Goal: Information Seeking & Learning: Learn about a topic

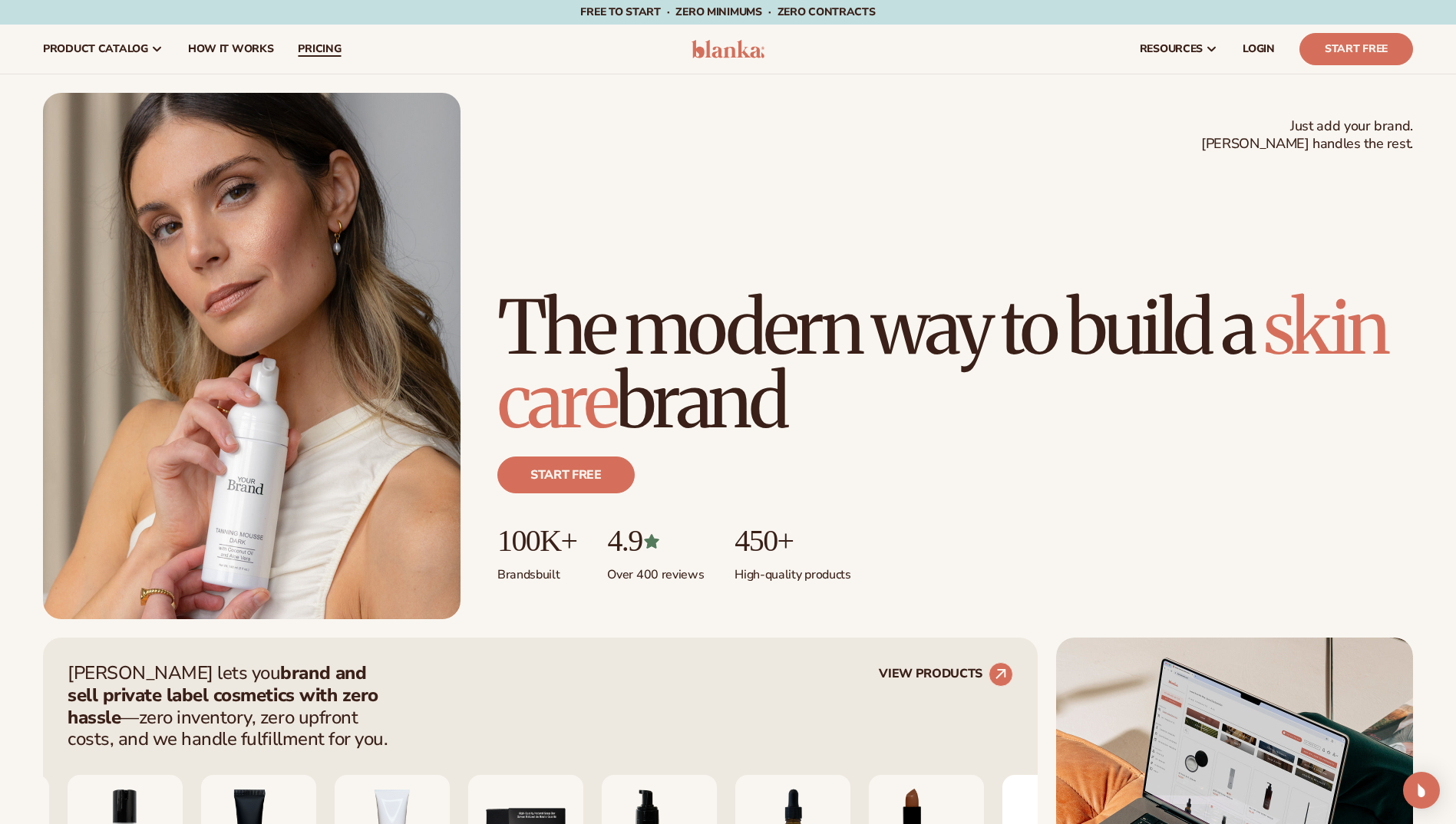
click at [328, 54] on span "pricing" at bounding box center [319, 48] width 43 height 12
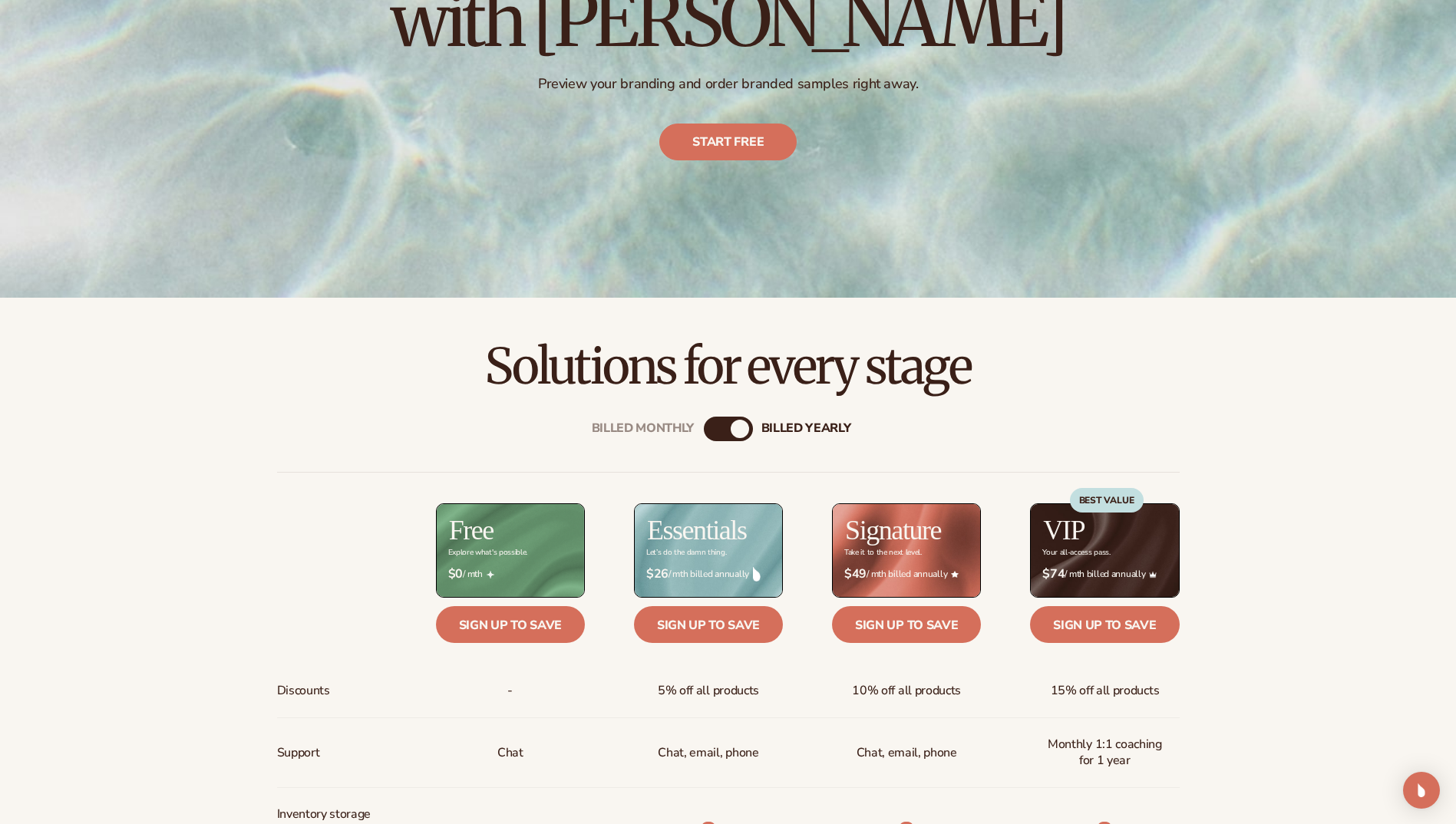
scroll to position [460, 0]
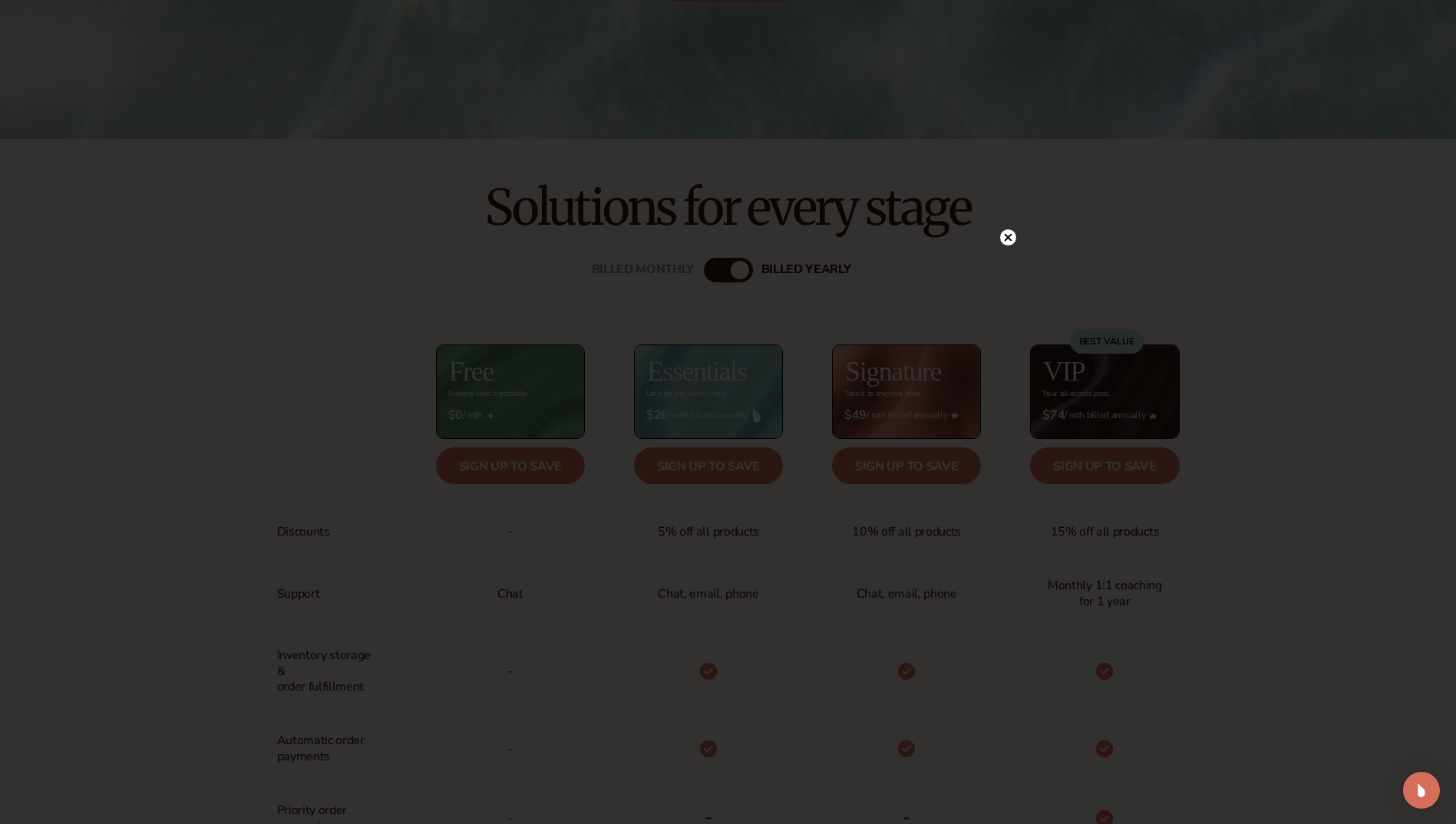
click at [1012, 242] on circle at bounding box center [1008, 238] width 16 height 16
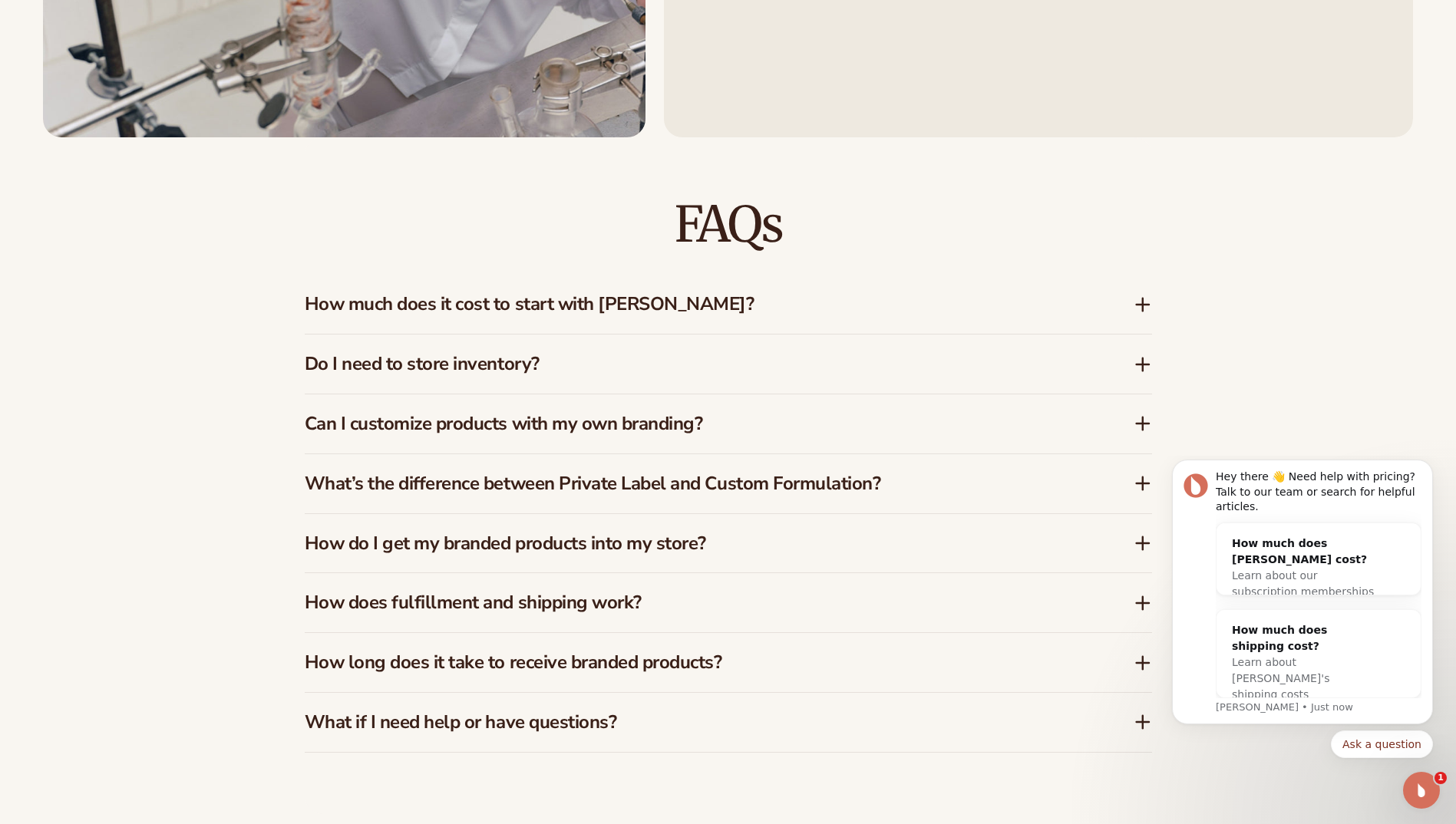
scroll to position [2379, 0]
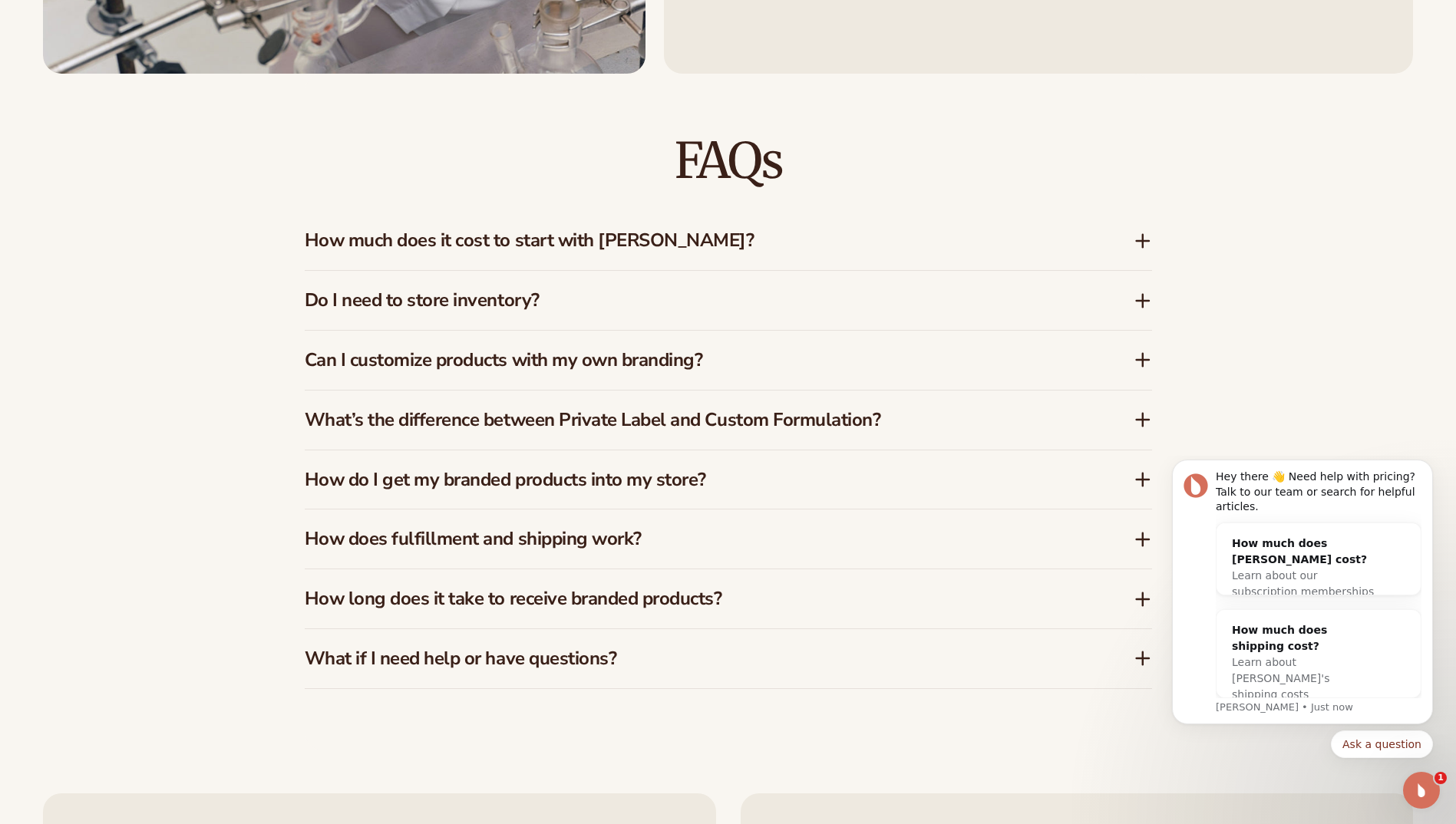
click at [1142, 238] on icon at bounding box center [1143, 241] width 18 height 18
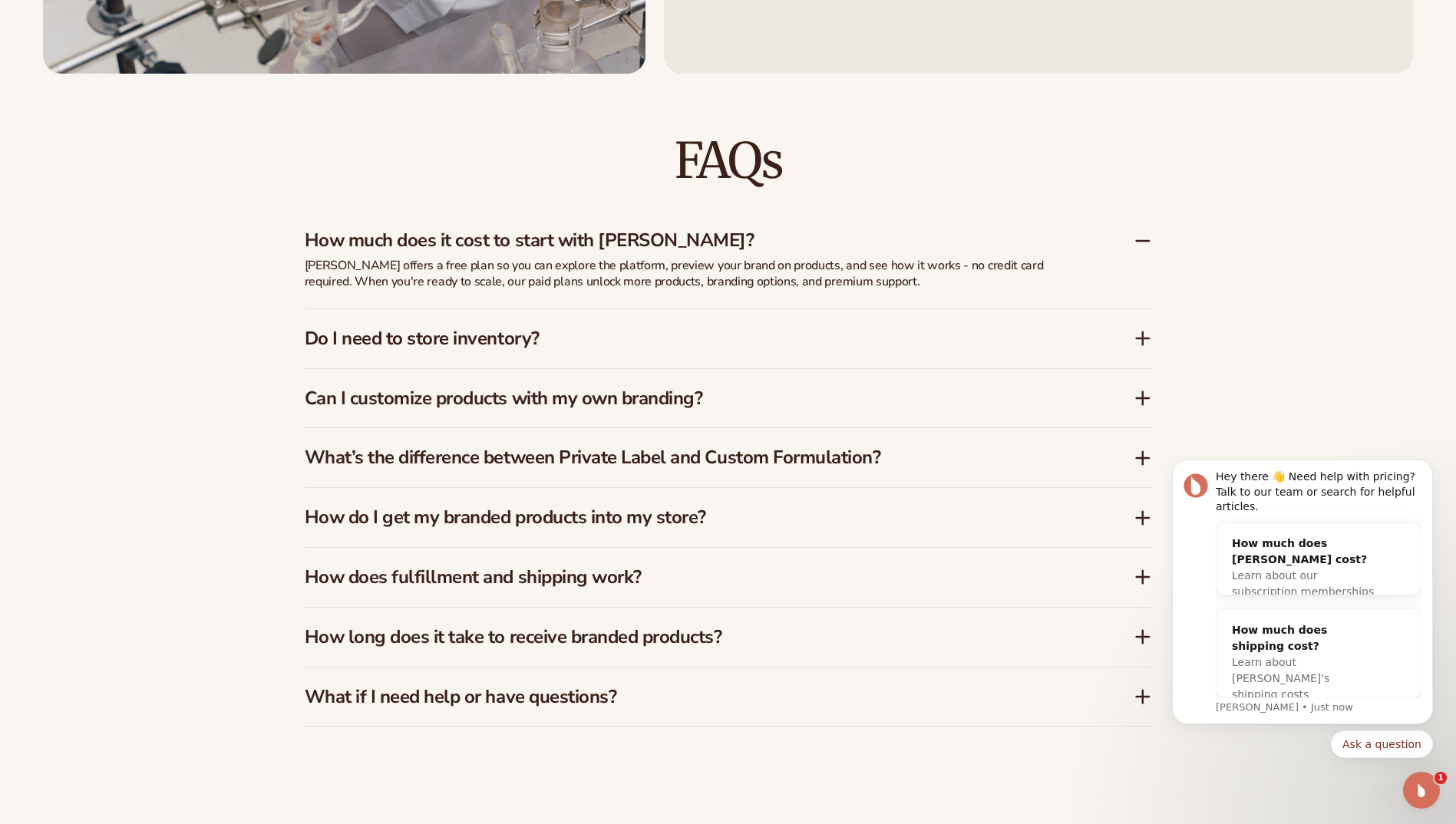
click at [1136, 342] on icon at bounding box center [1143, 338] width 18 height 18
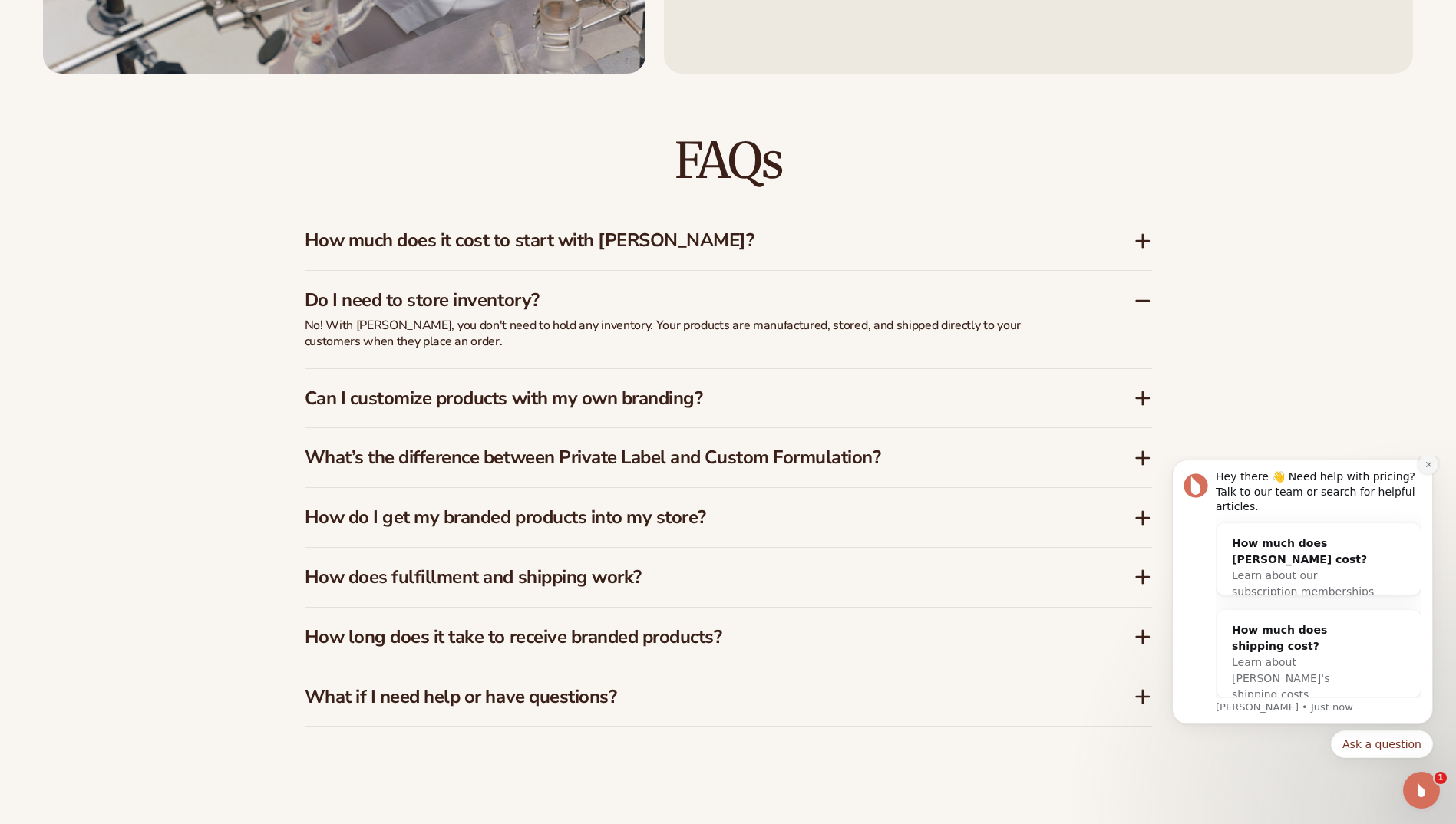
click at [1425, 469] on icon "Dismiss notification" at bounding box center [1429, 464] width 8 height 8
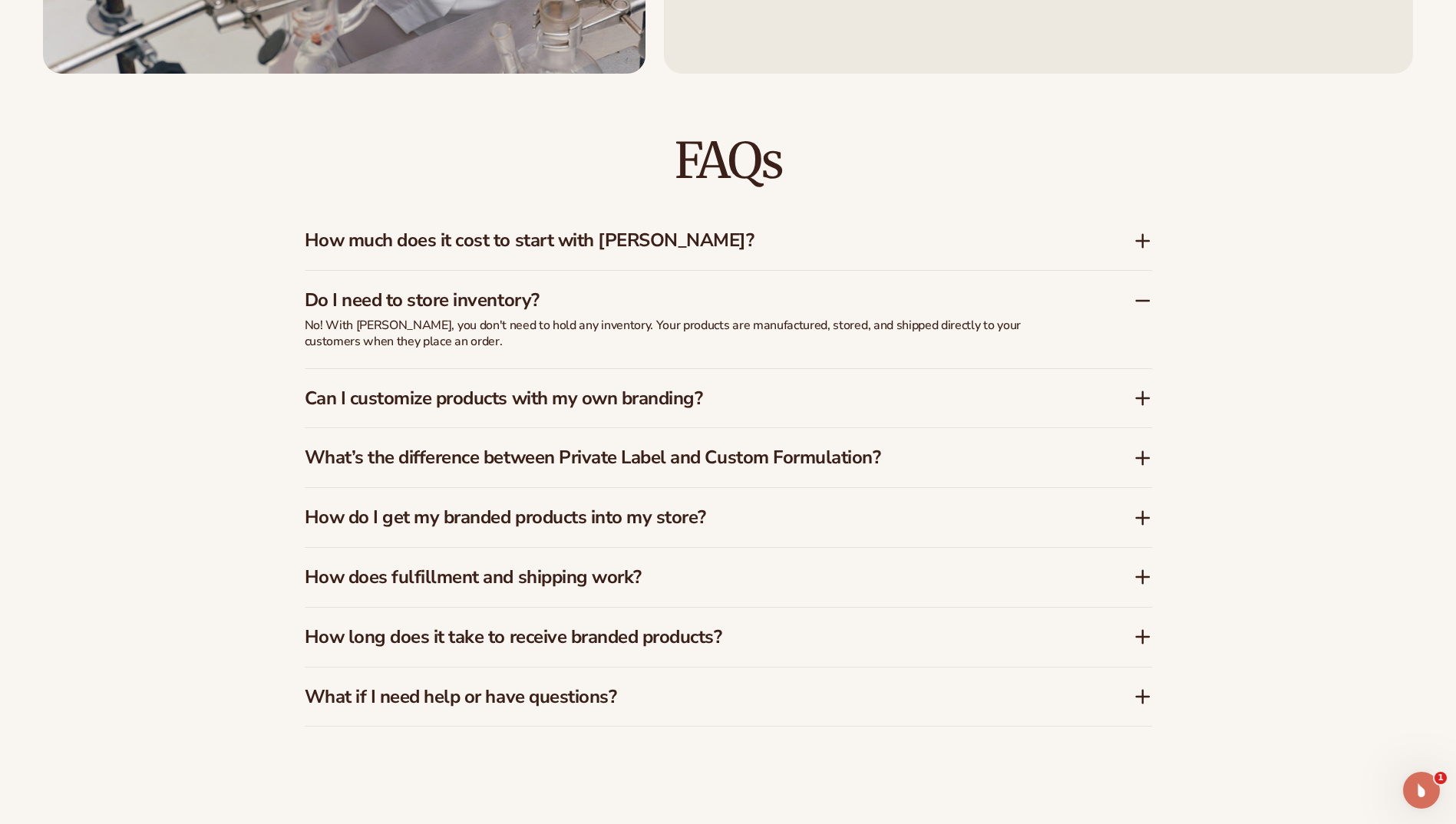
click at [1008, 402] on h3 "Can I customize products with my own branding?" at bounding box center [696, 398] width 783 height 22
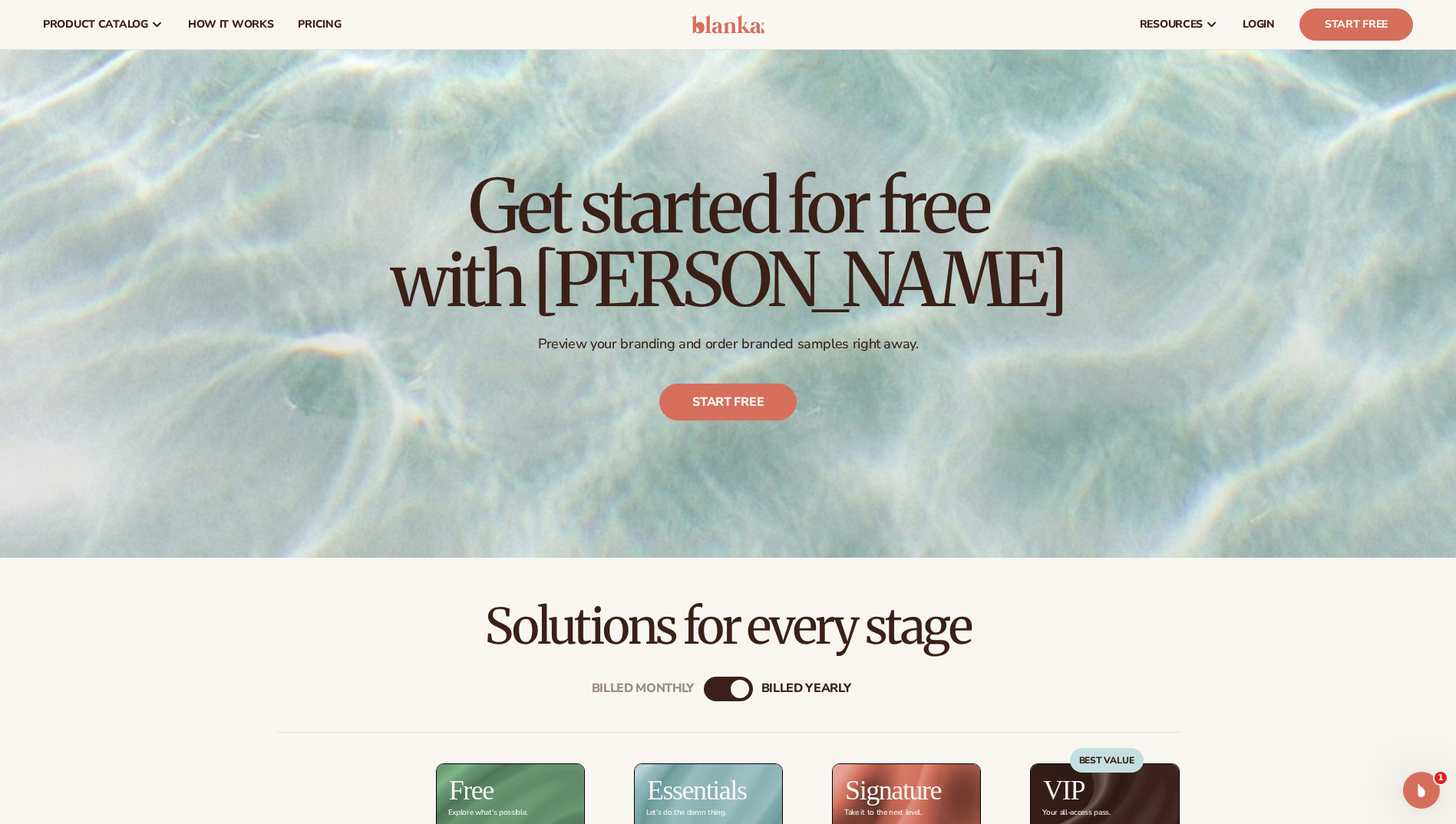
scroll to position [0, 0]
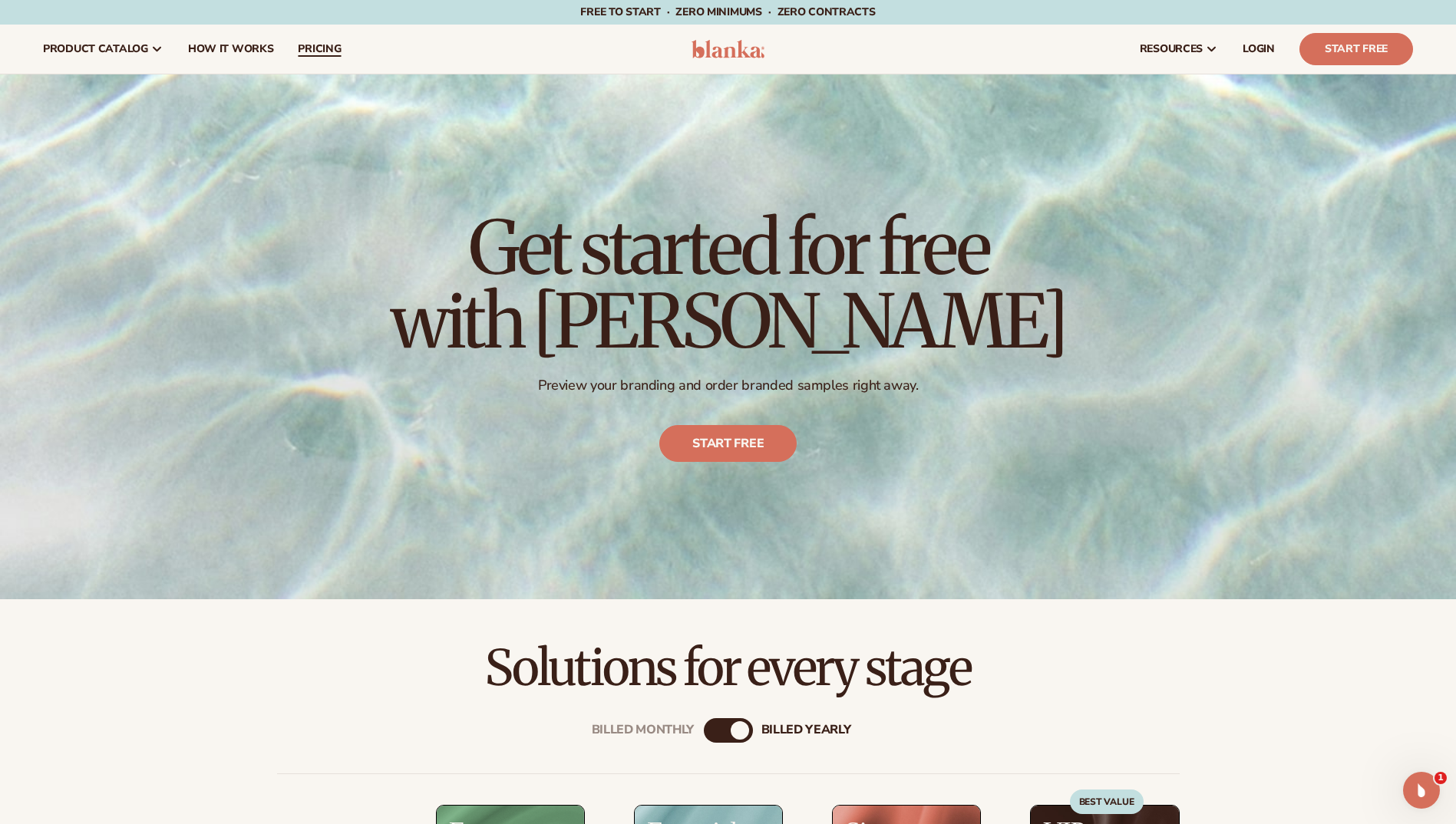
click at [302, 45] on span "pricing" at bounding box center [319, 48] width 43 height 12
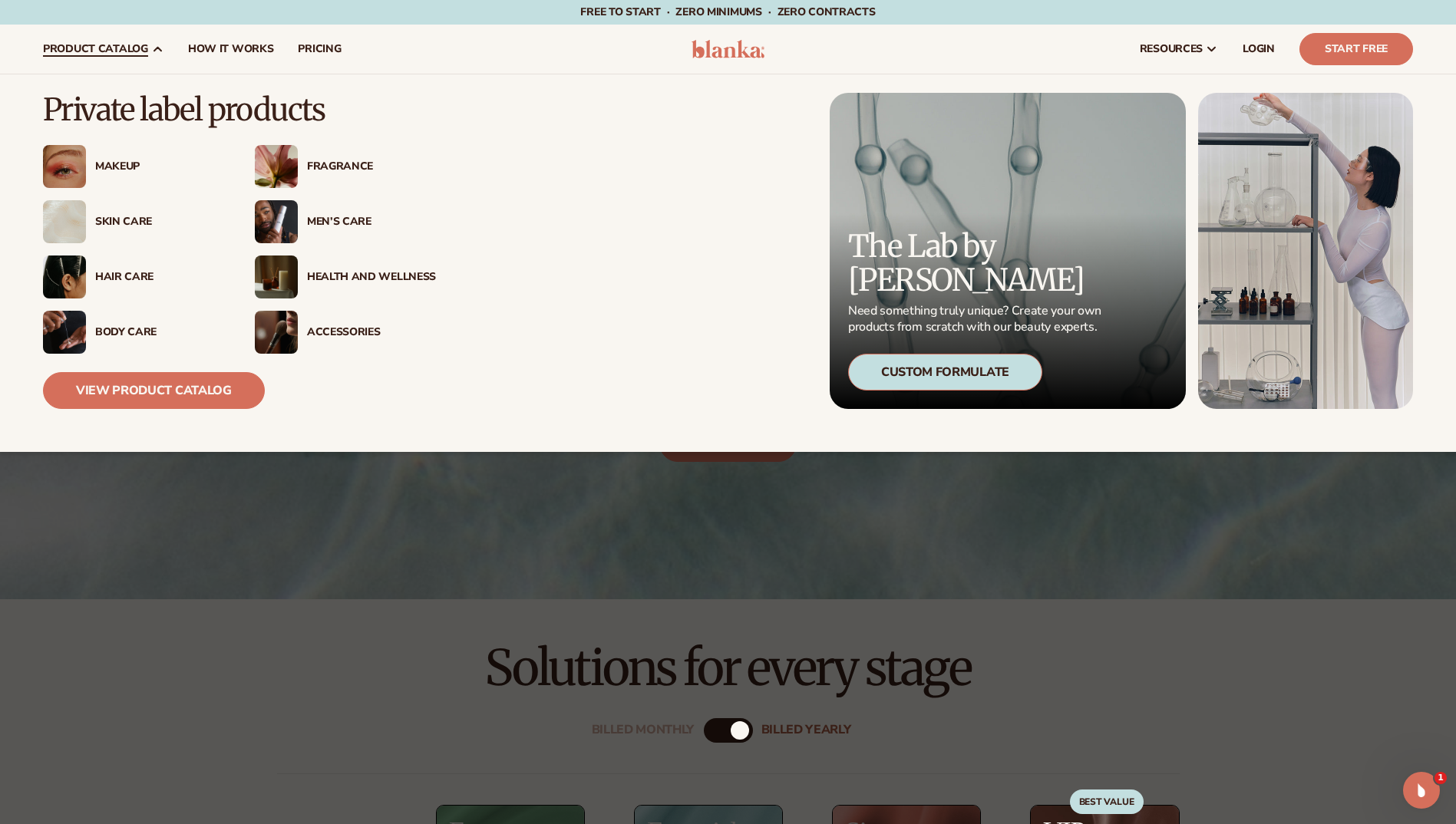
click at [138, 273] on div "Hair Care" at bounding box center [159, 278] width 129 height 13
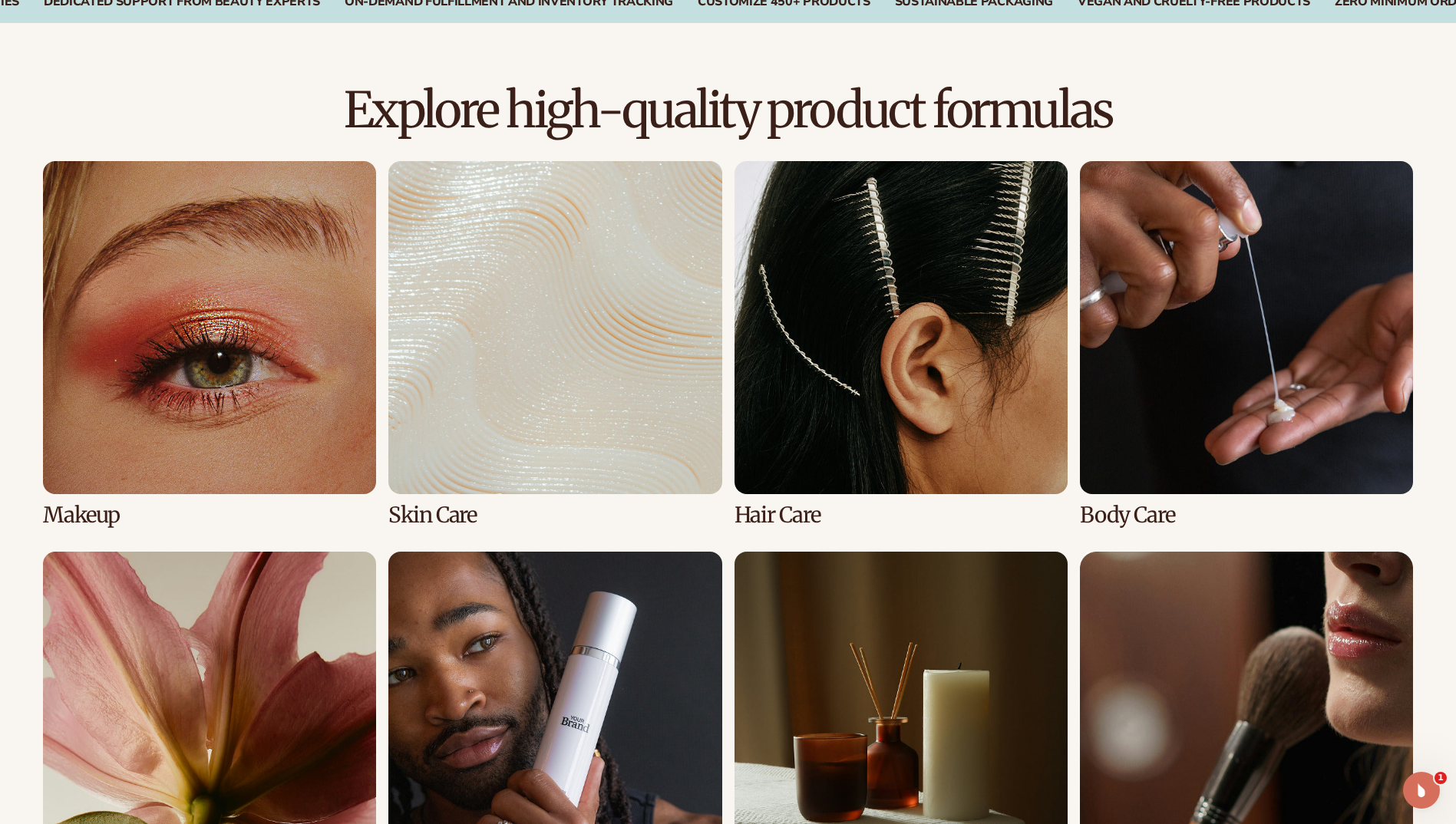
scroll to position [998, 0]
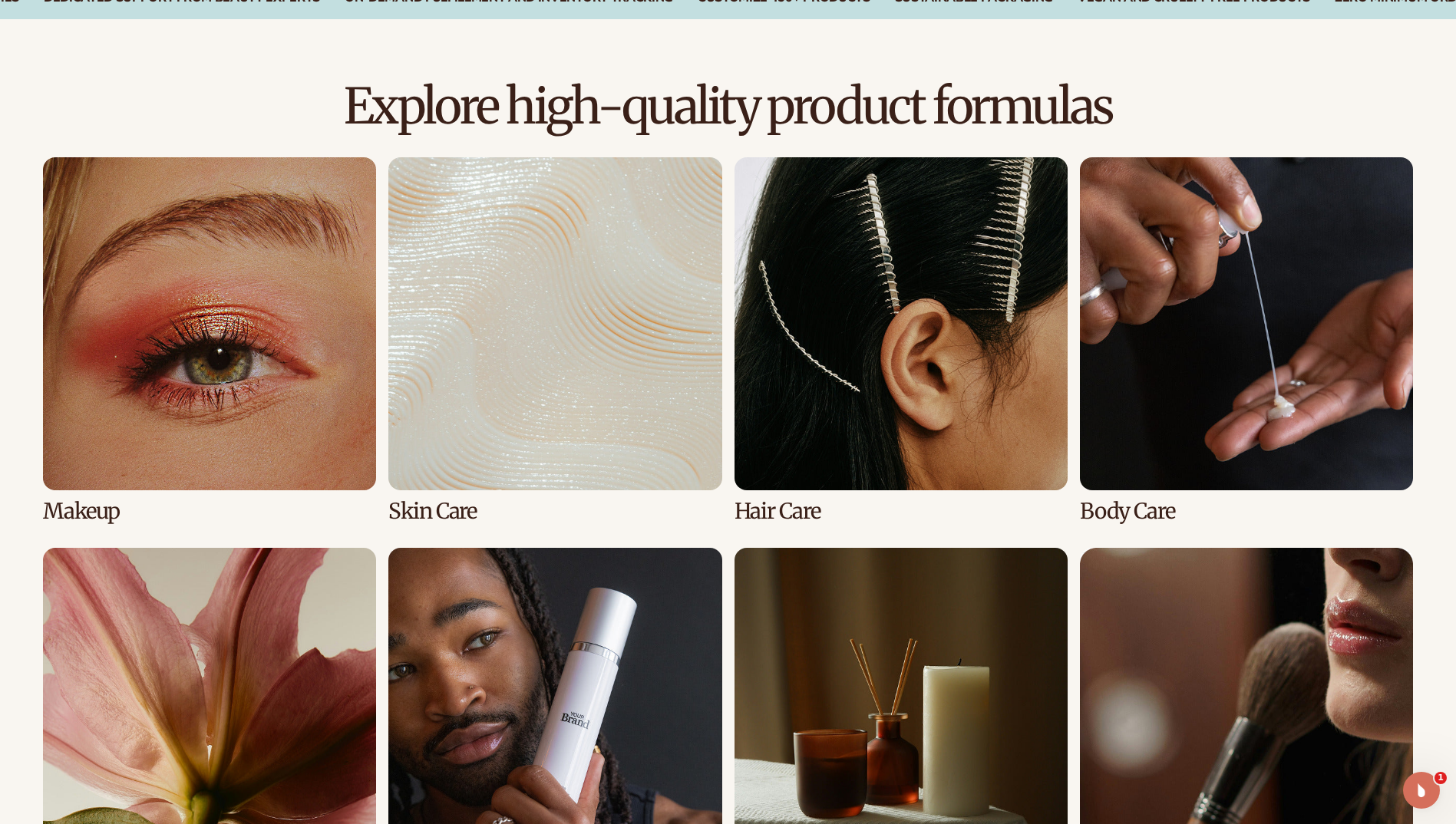
click at [871, 366] on link "3 / 8" at bounding box center [901, 340] width 334 height 366
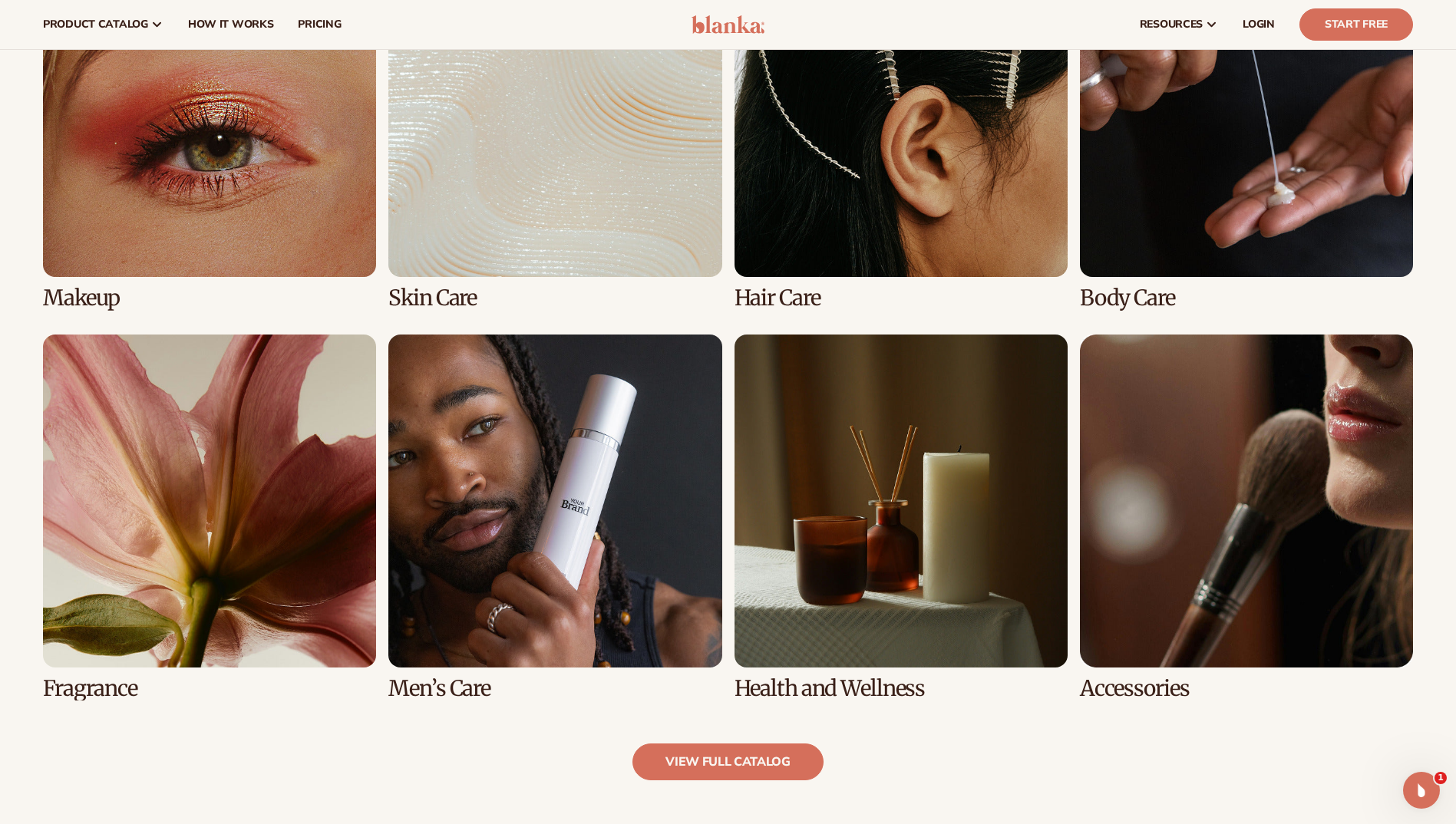
scroll to position [1151, 0]
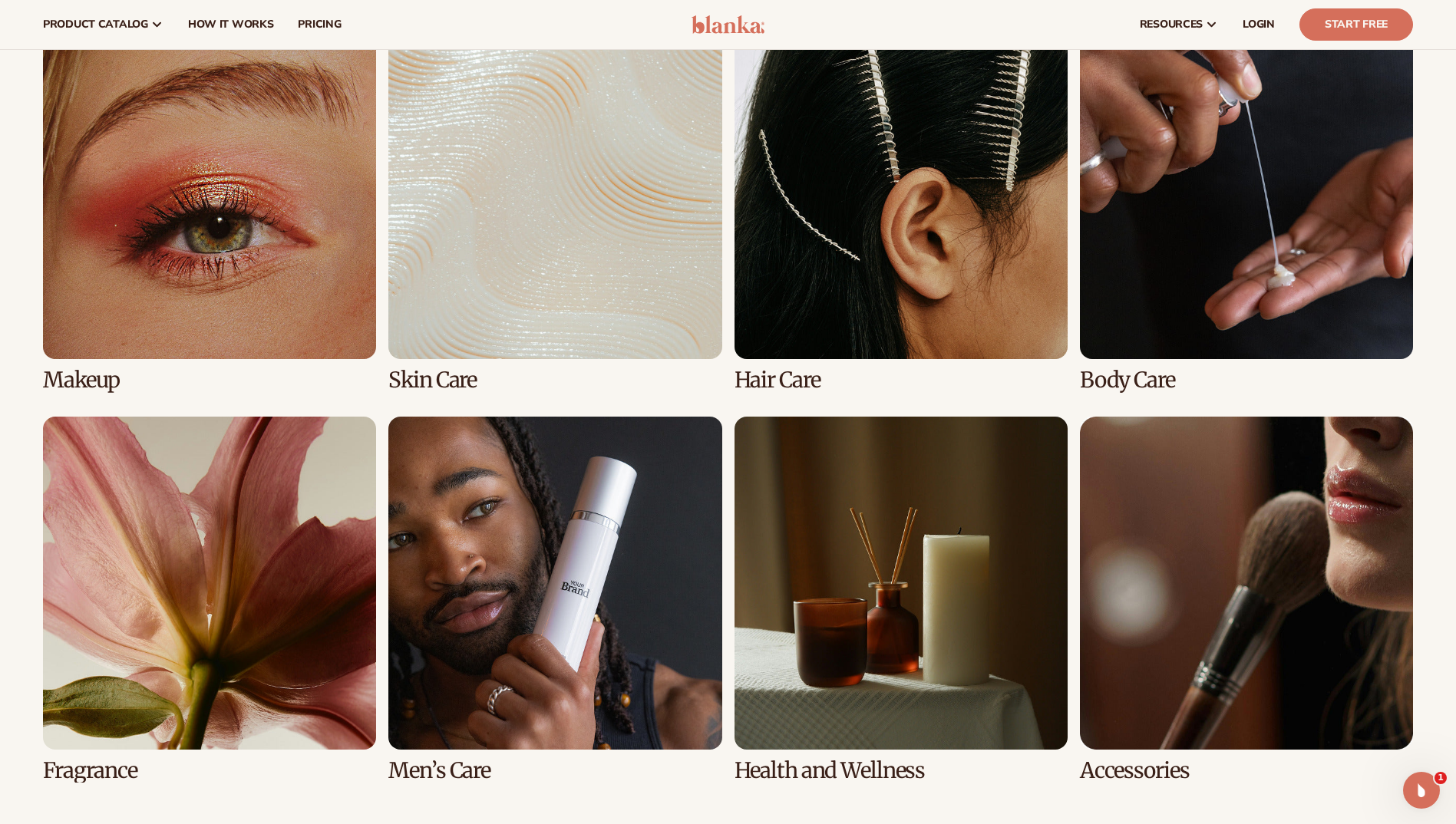
click at [794, 310] on link "3 / 8" at bounding box center [901, 209] width 334 height 366
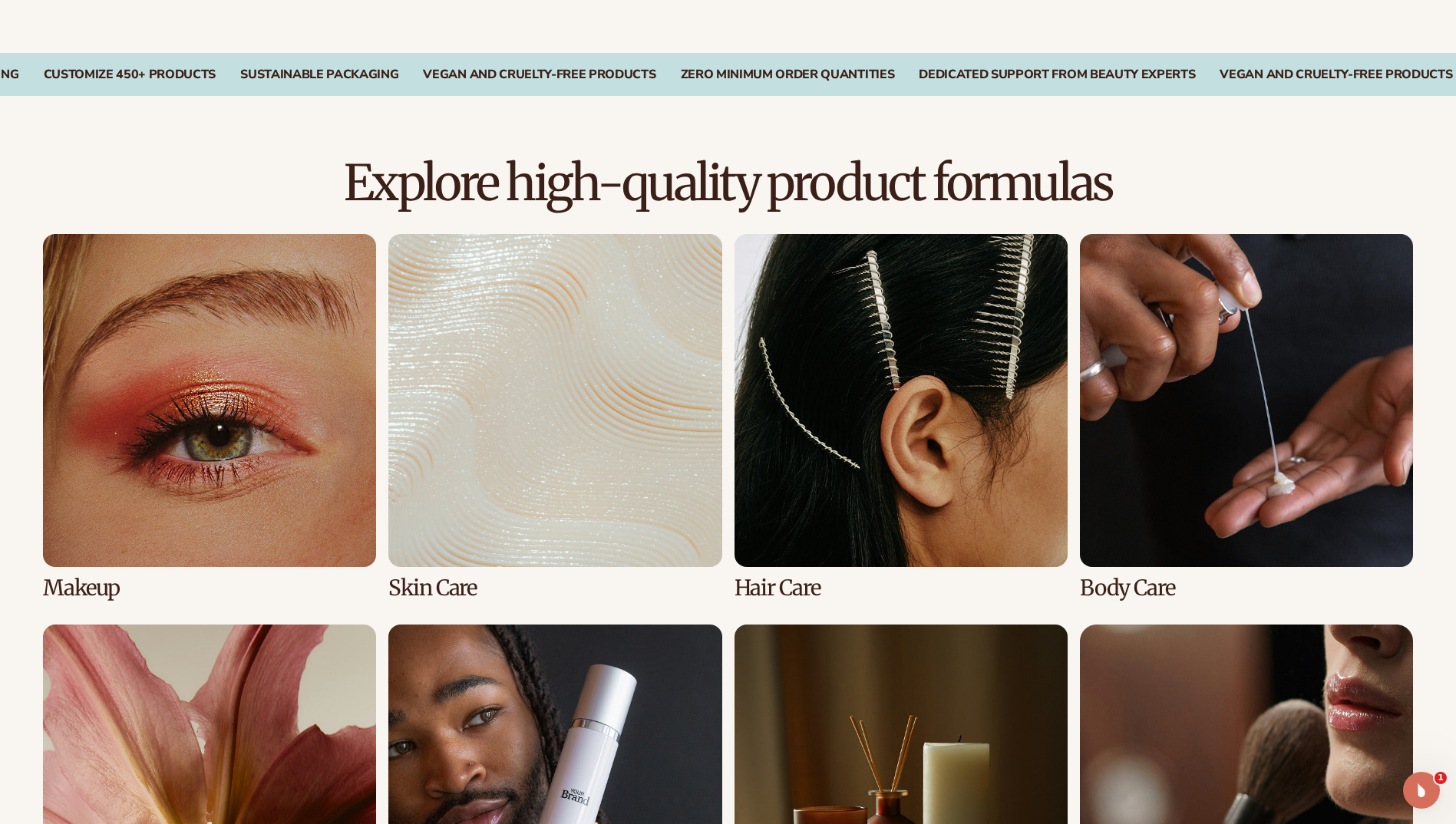
scroll to position [1228, 0]
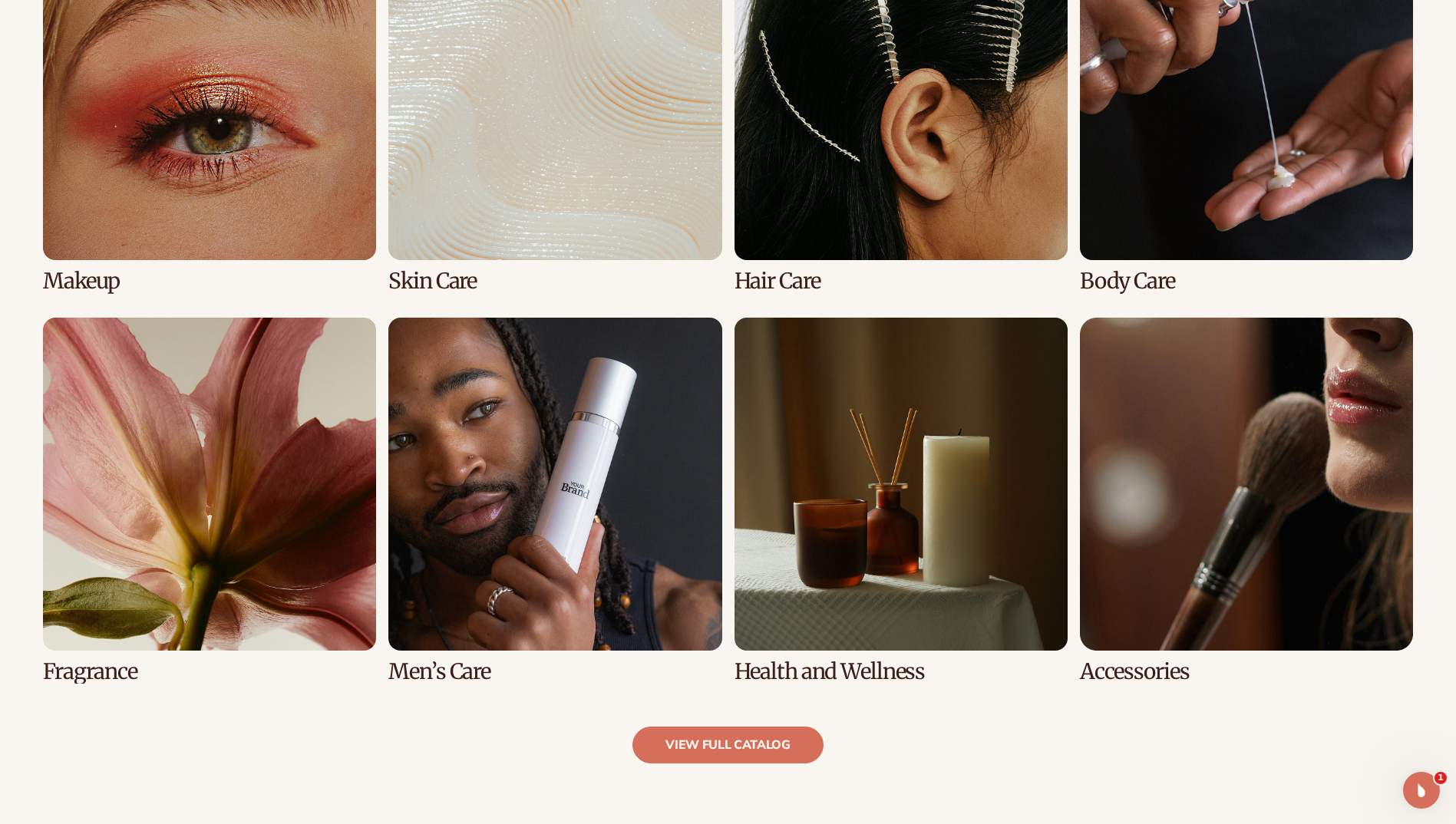
click at [194, 196] on link "1 / 8" at bounding box center [209, 110] width 334 height 366
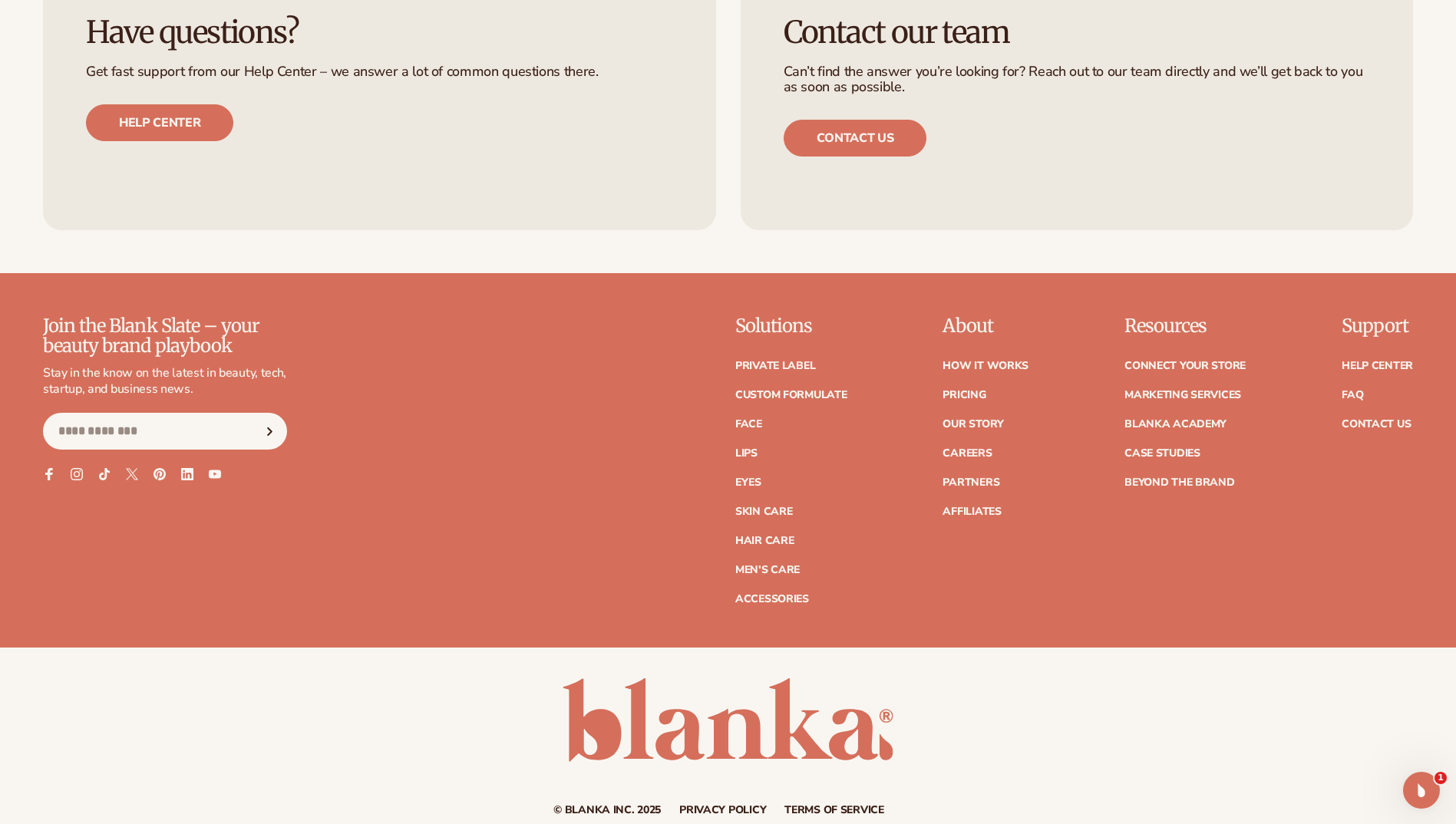
scroll to position [3182, 0]
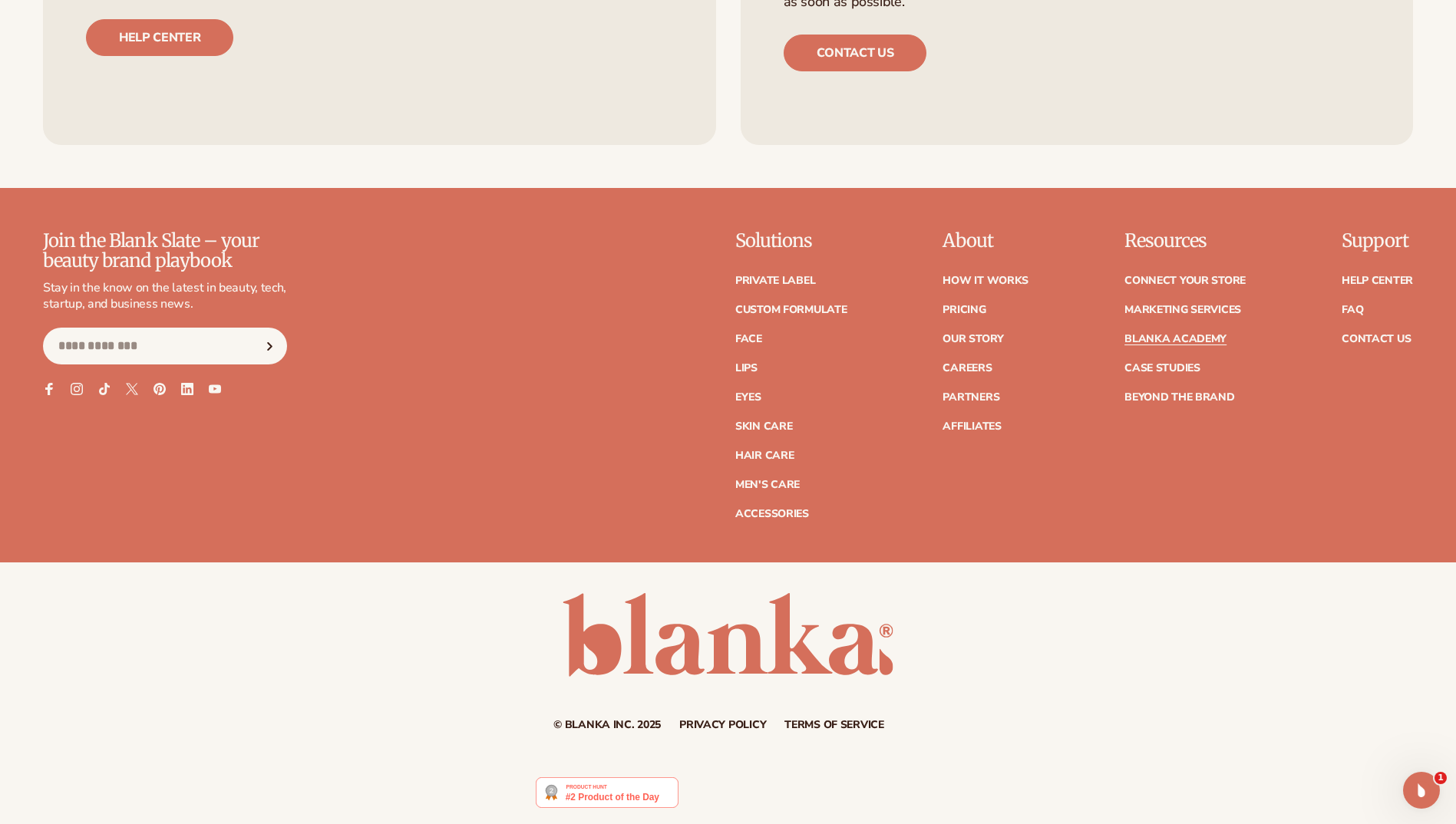
click at [1197, 337] on link "Blanka Academy" at bounding box center [1176, 339] width 102 height 11
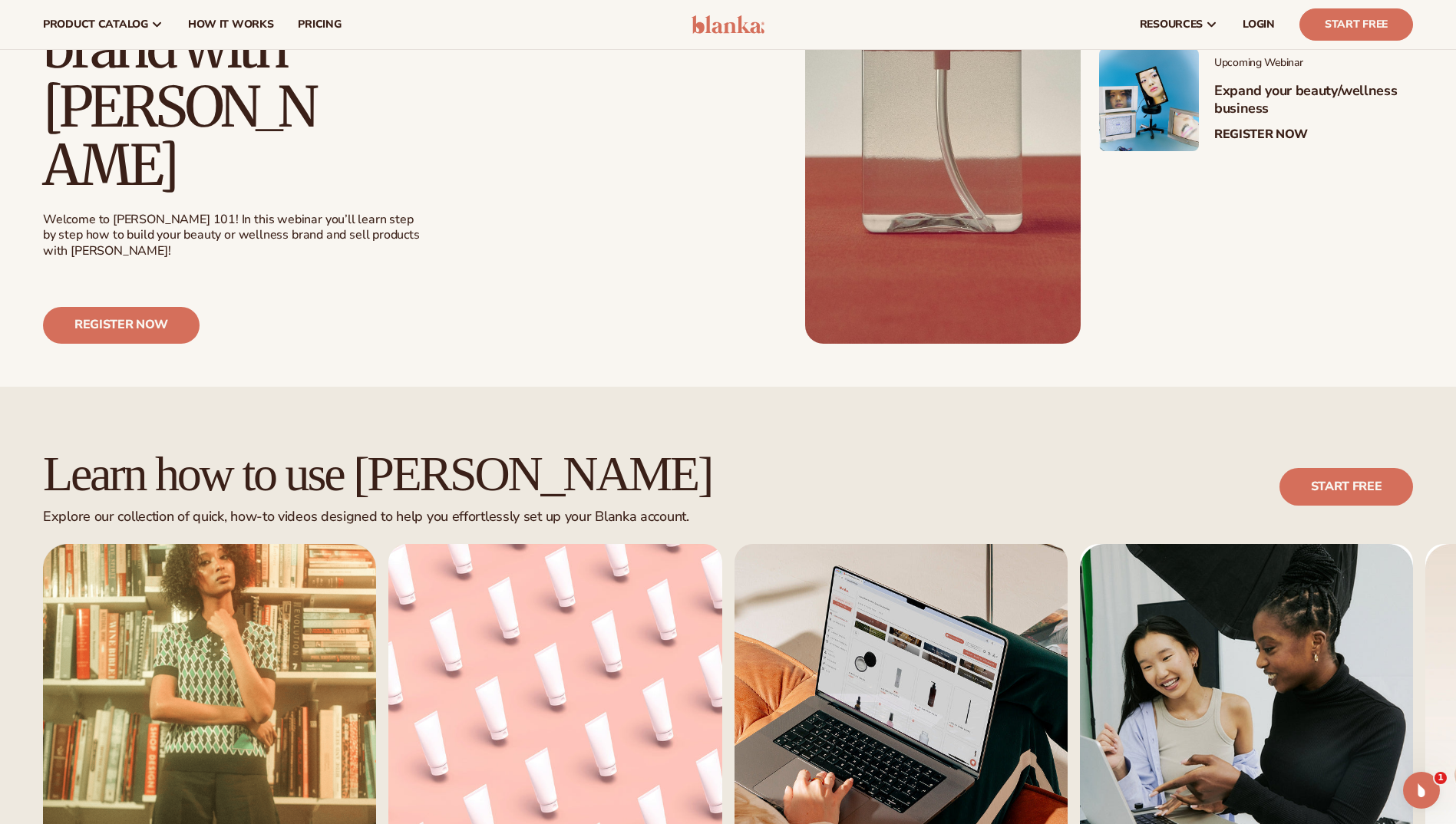
scroll to position [537, 0]
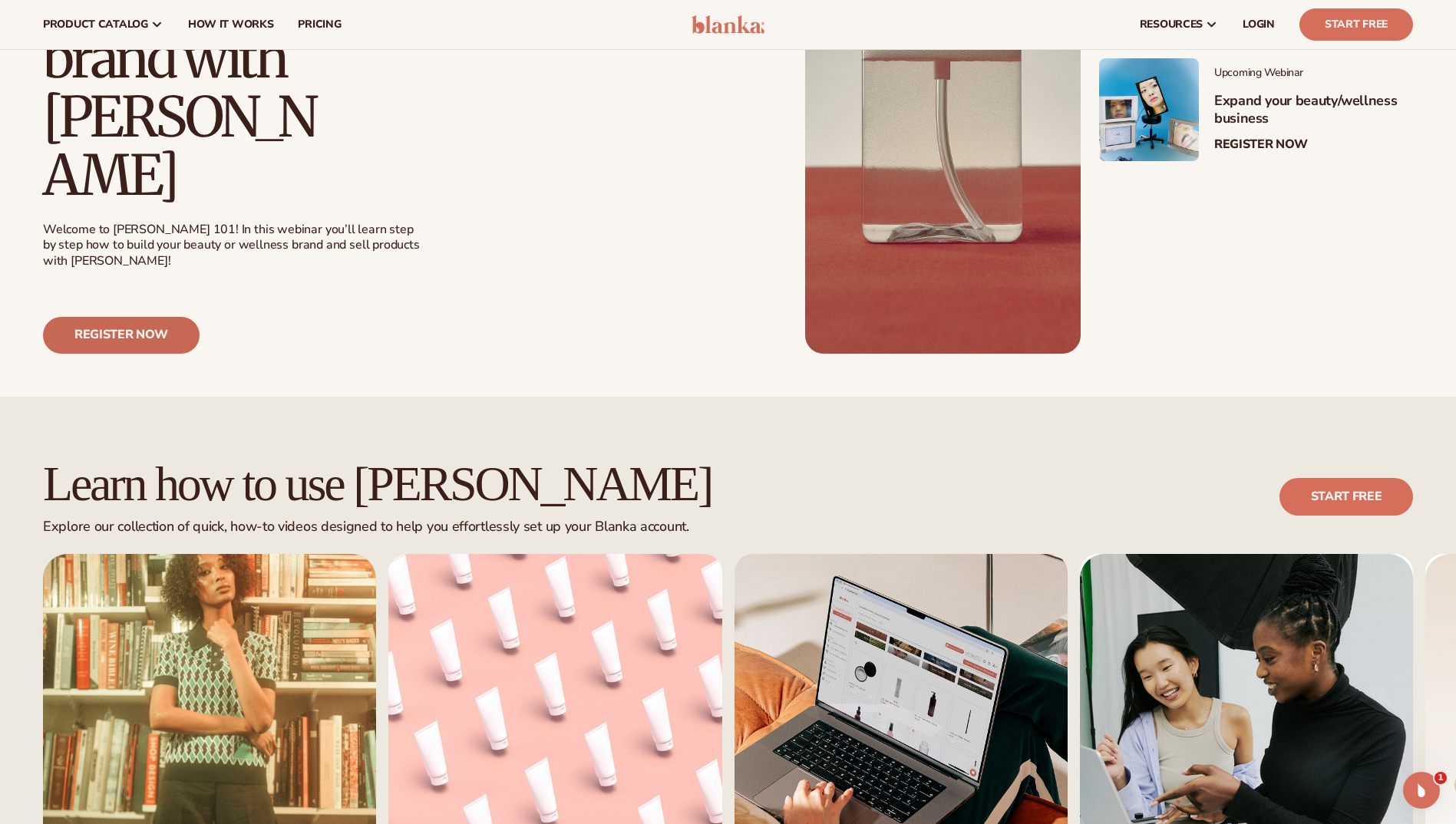
click at [146, 317] on link "Register now" at bounding box center [121, 335] width 156 height 37
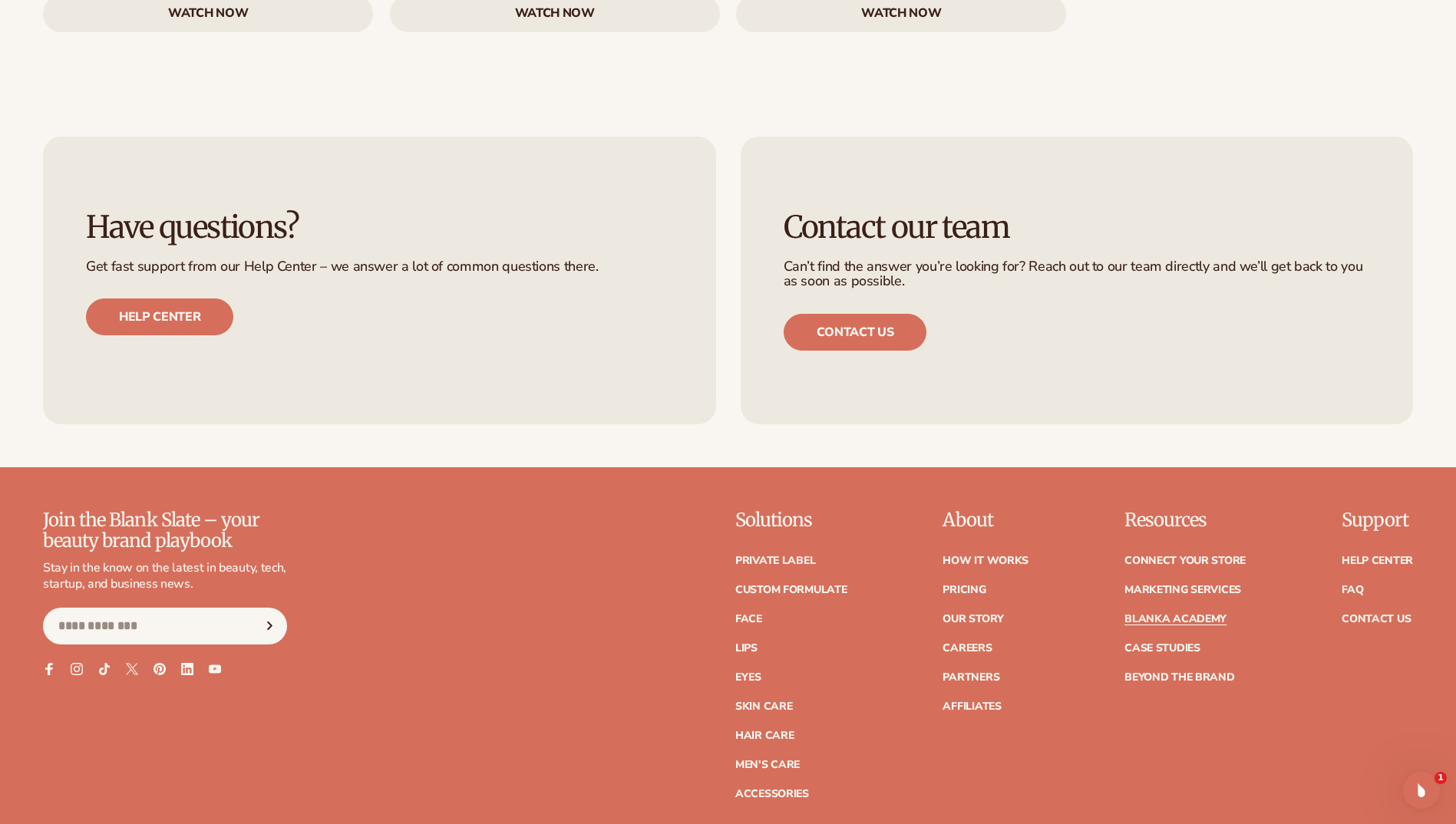
scroll to position [2993, 0]
click at [1367, 613] on link "Contact Us" at bounding box center [1376, 618] width 69 height 11
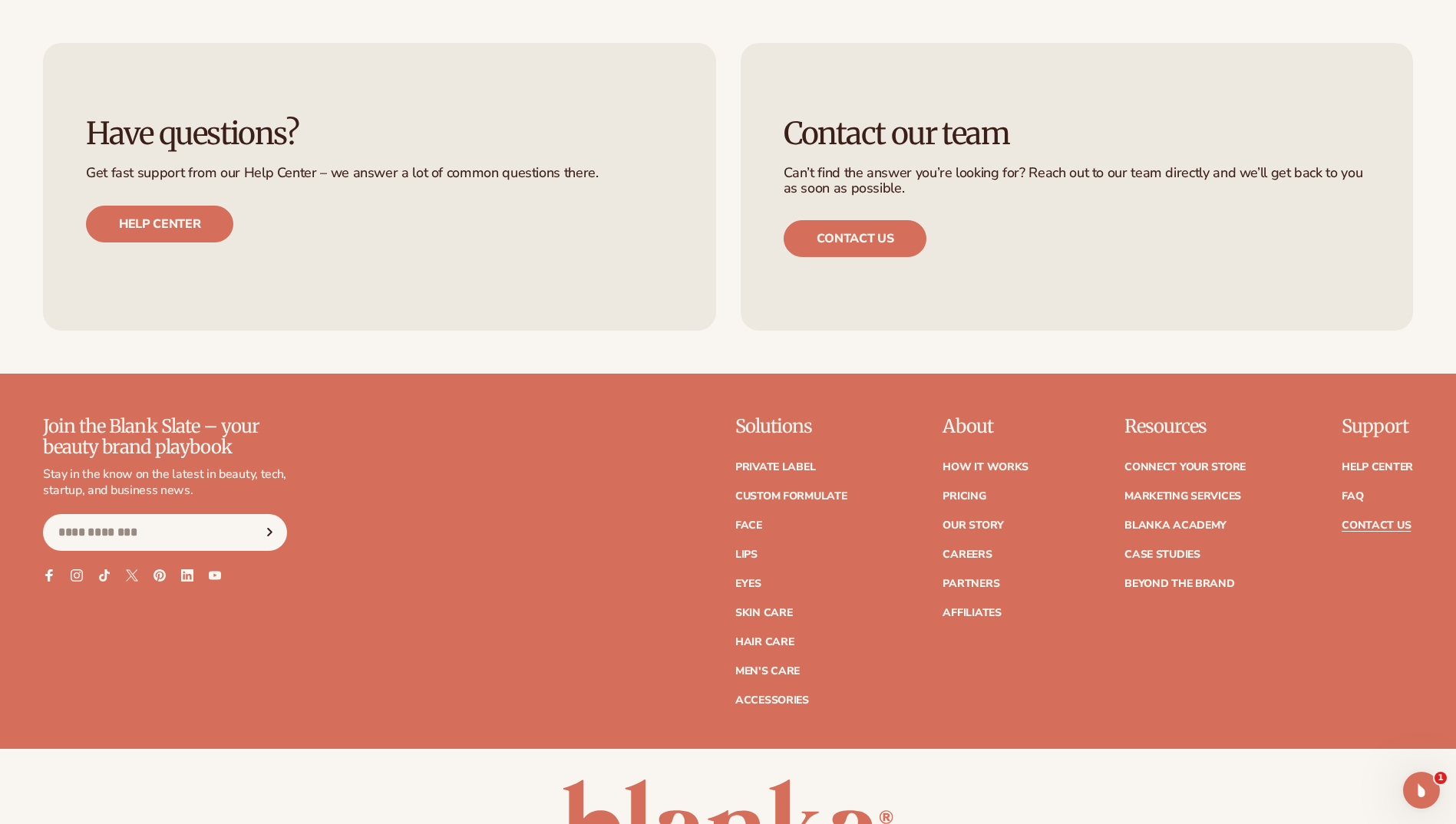
scroll to position [1208, 0]
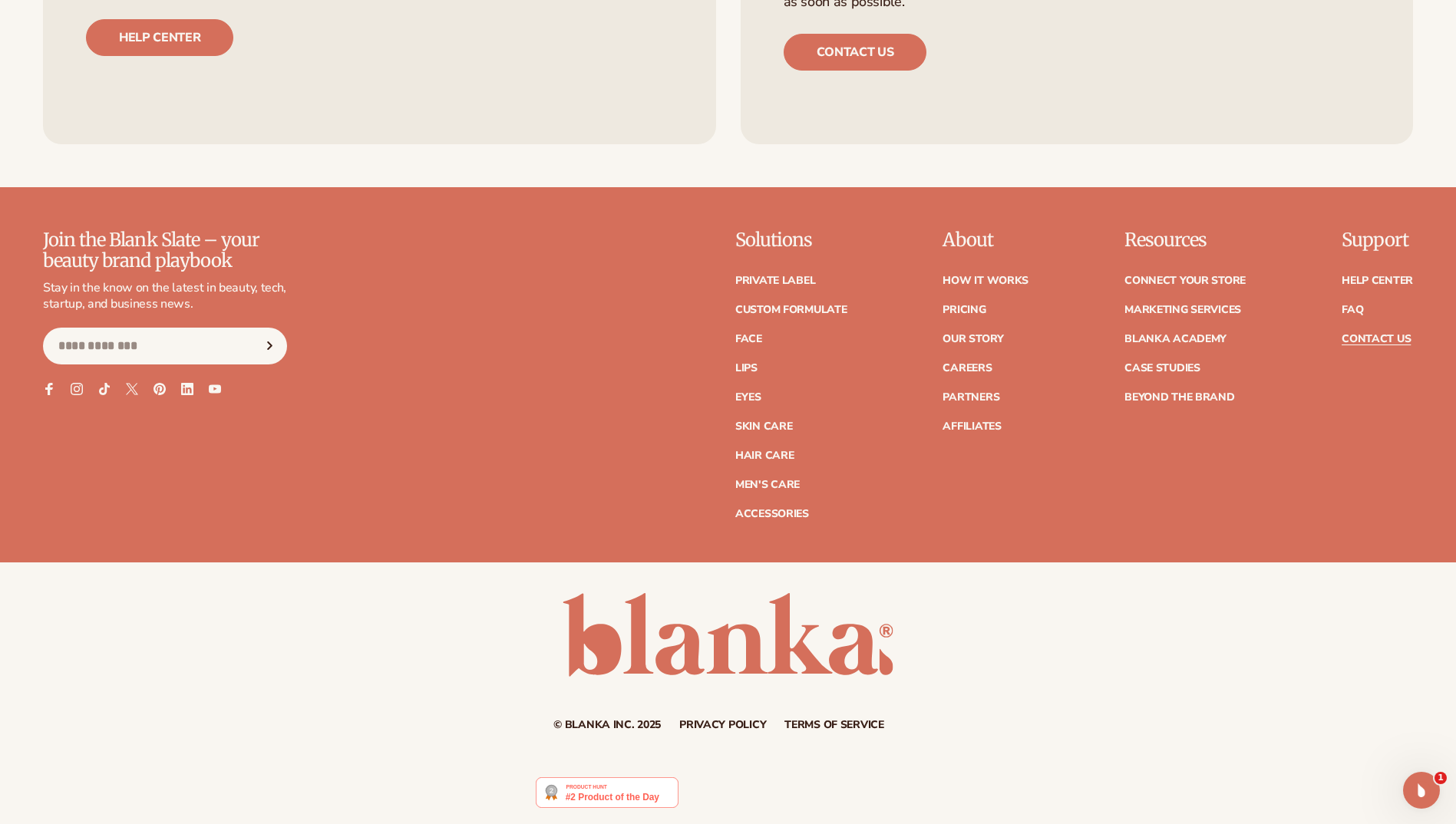
click at [1197, 388] on ul "Connect your store Marketing services Blanka Academy Case Studies Beyond the br…" at bounding box center [1185, 332] width 122 height 143
click at [1199, 396] on link "Beyond the brand" at bounding box center [1180, 397] width 111 height 11
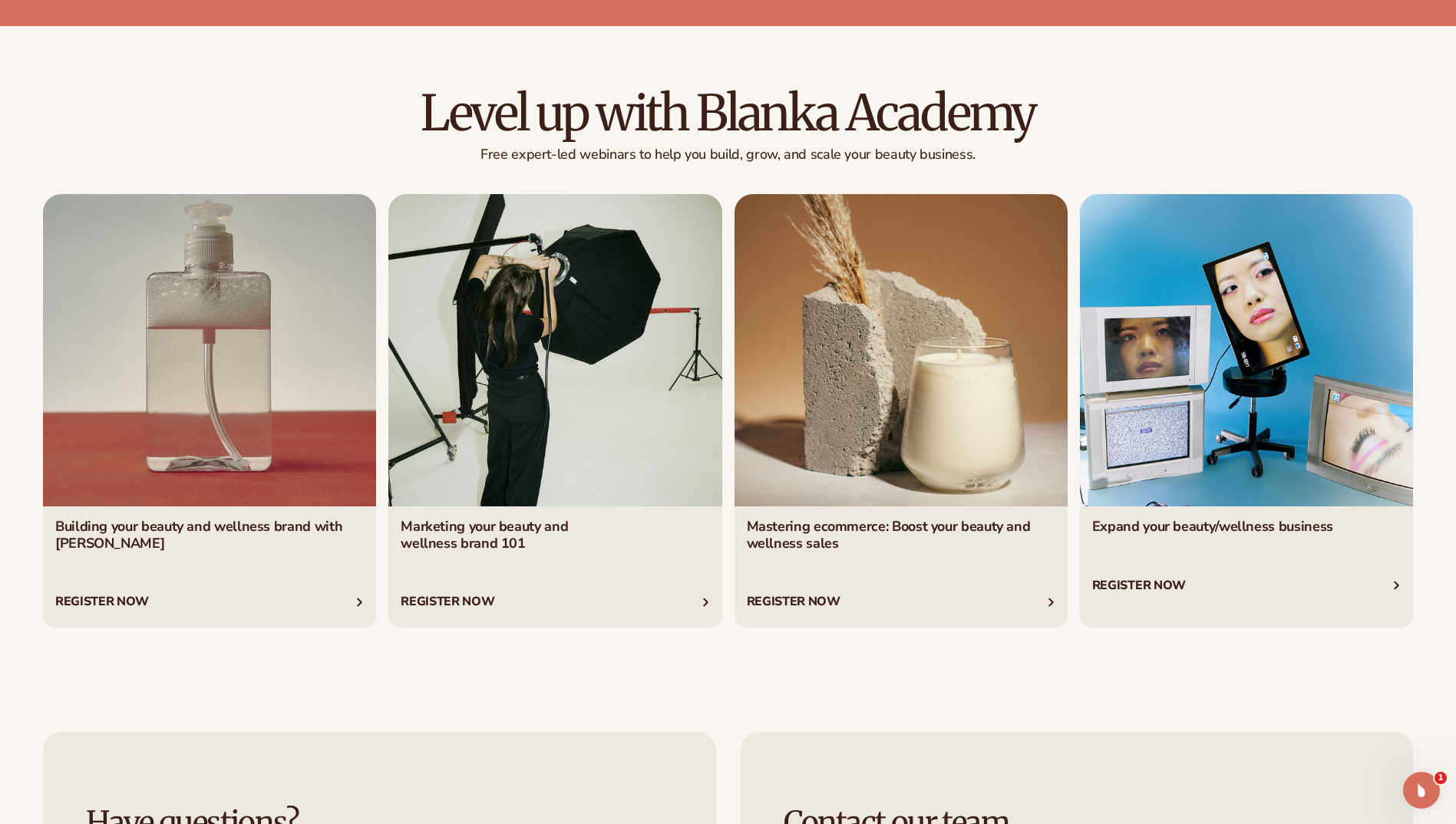
scroll to position [3300, 0]
